Goal: Information Seeking & Learning: Learn about a topic

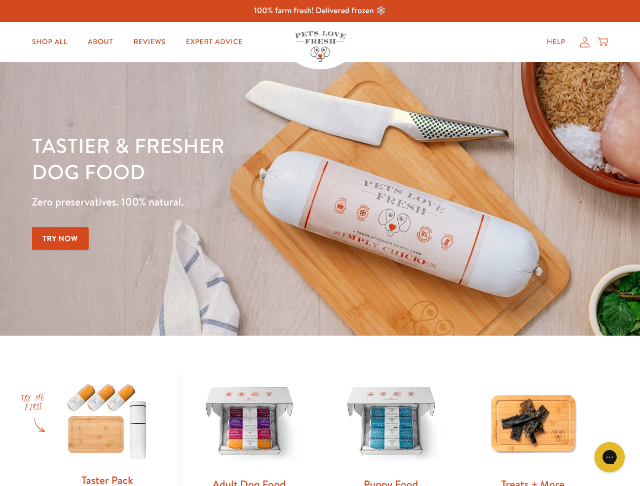
click at [320, 243] on div "Tastier & fresher dog food Zero preservatives. 100% natural. Try Now" at bounding box center [224, 199] width 384 height 134
click at [609, 457] on icon "Open gorgias live chat" at bounding box center [609, 457] width 10 height 10
